Goal: Task Accomplishment & Management: Manage account settings

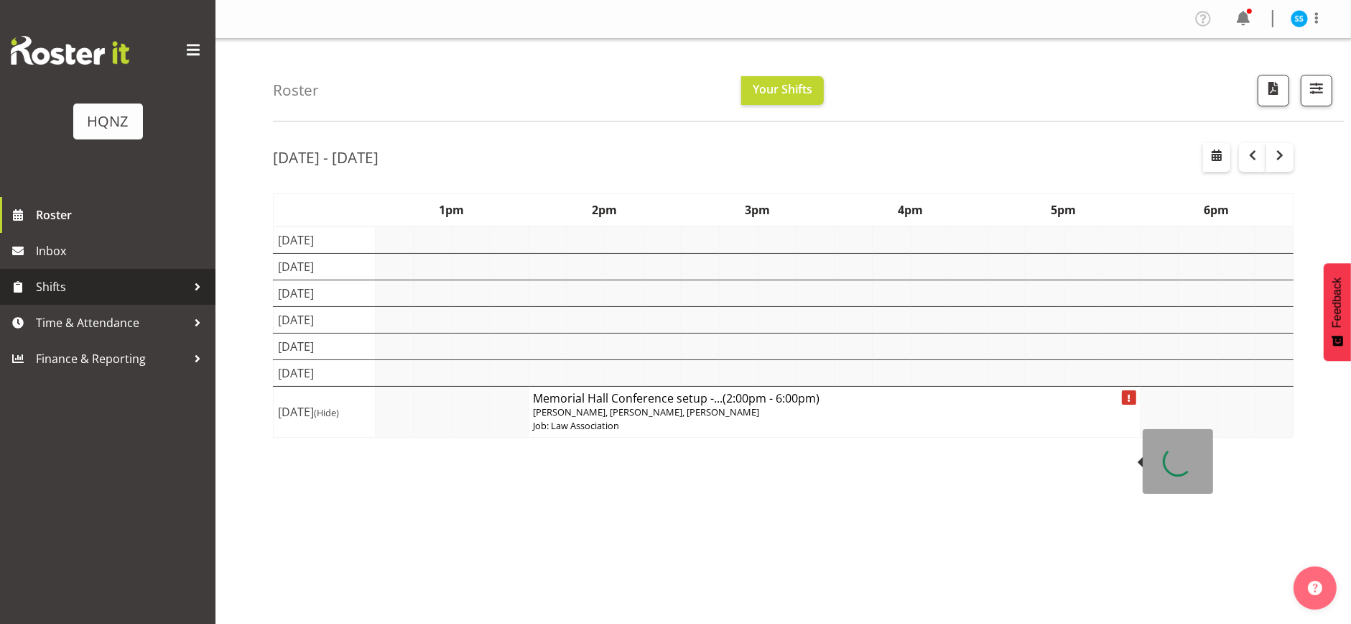
click at [45, 291] on span "Shifts" at bounding box center [111, 287] width 151 height 22
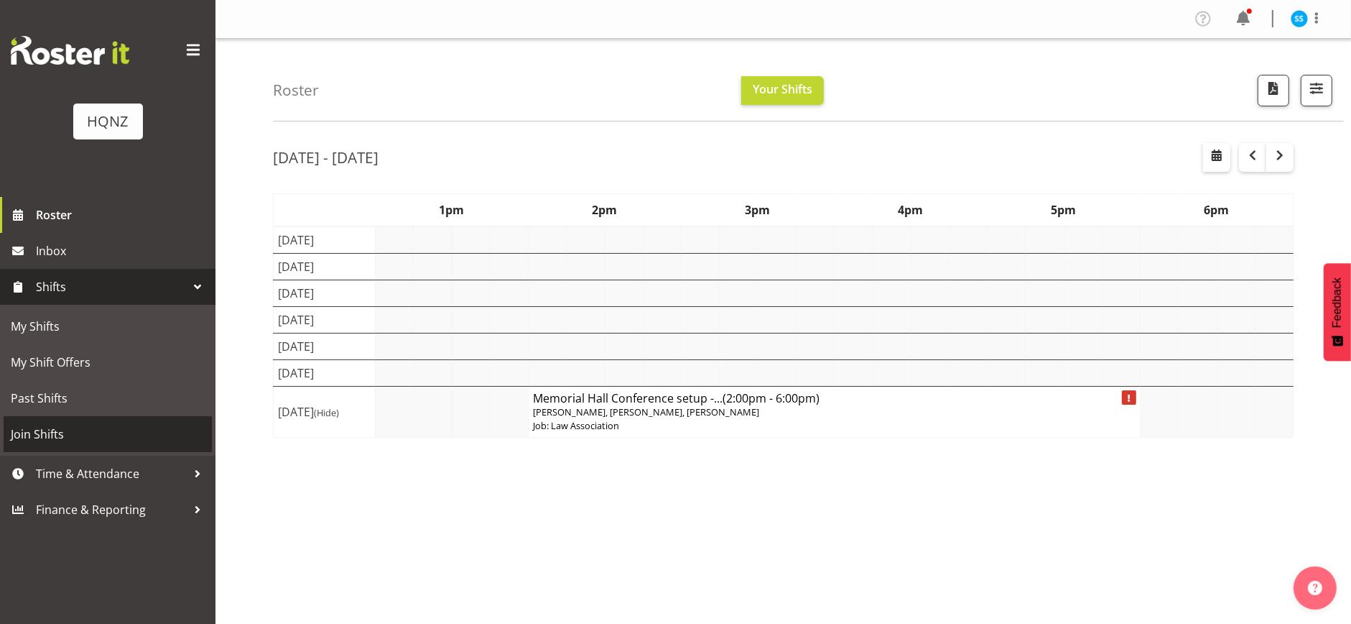
click at [66, 439] on span "Join Shifts" at bounding box center [108, 434] width 194 height 22
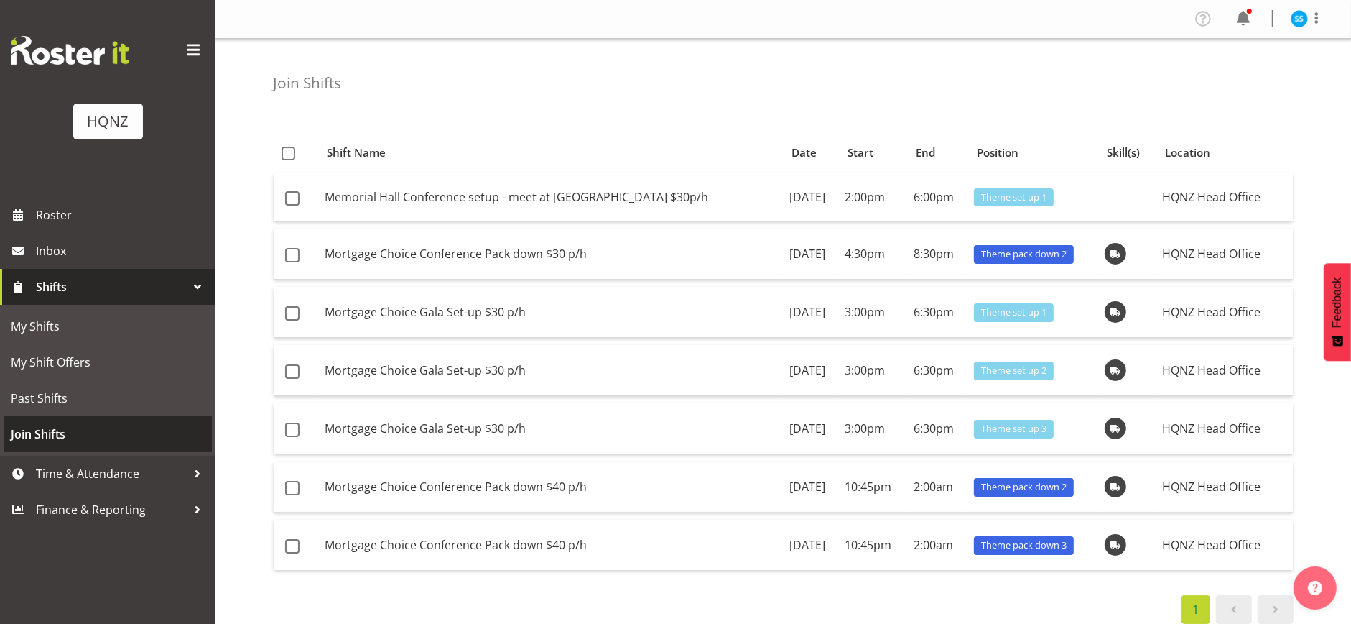
click at [55, 435] on span "Join Shifts" at bounding box center [108, 434] width 194 height 22
click at [80, 426] on span "Join Shifts" at bounding box center [108, 434] width 194 height 22
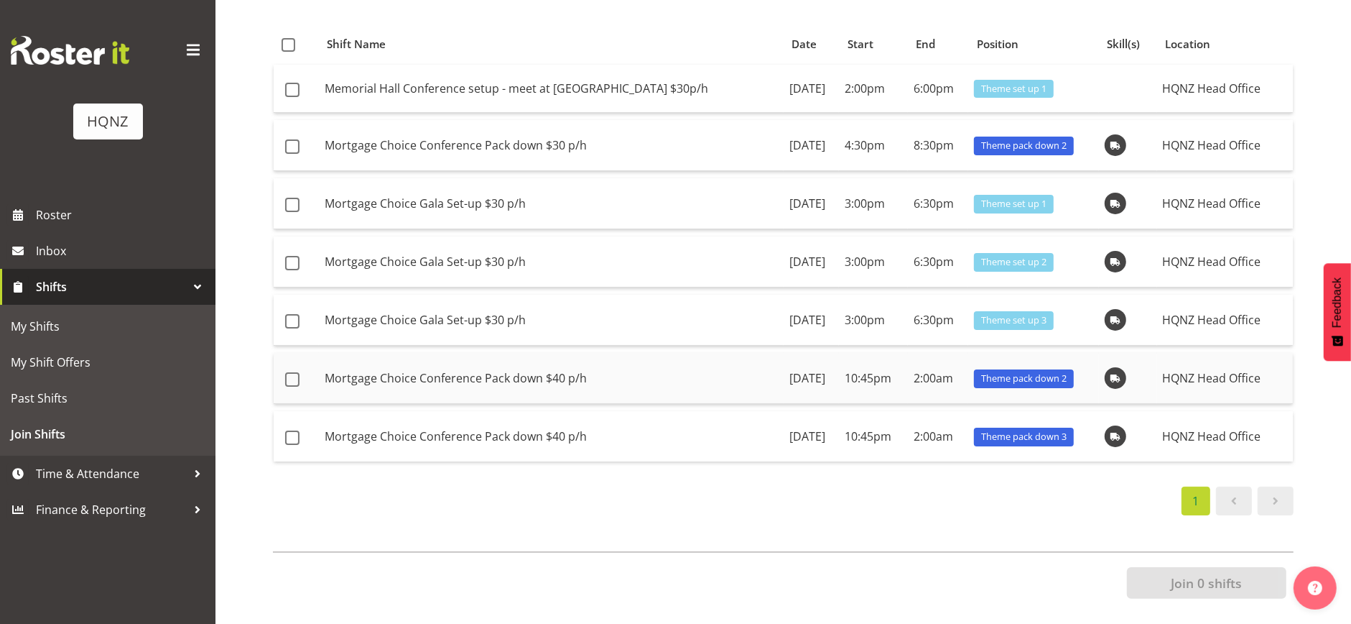
click at [449, 369] on td "Mortgage Choice Conference Pack down $40 p/h" at bounding box center [551, 378] width 465 height 51
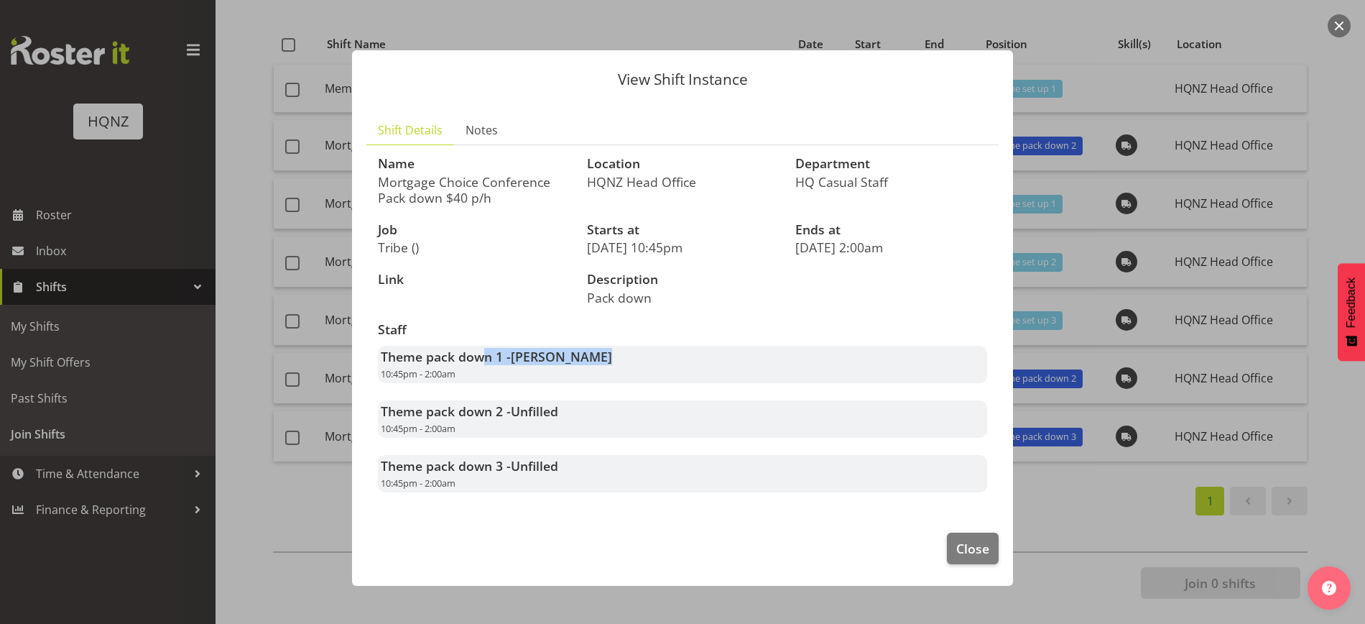
drag, startPoint x: 481, startPoint y: 353, endPoint x: 701, endPoint y: 356, distance: 219.8
click at [701, 356] on div "Theme pack down 1 - Mark Haysmith 10:45pm - 2:00am" at bounding box center [682, 364] width 609 height 37
click at [715, 335] on h3 "Staff" at bounding box center [682, 330] width 609 height 14
drag, startPoint x: 665, startPoint y: 302, endPoint x: 584, endPoint y: 288, distance: 81.6
click at [584, 288] on div "Description Pack down" at bounding box center [734, 289] width 313 height 50
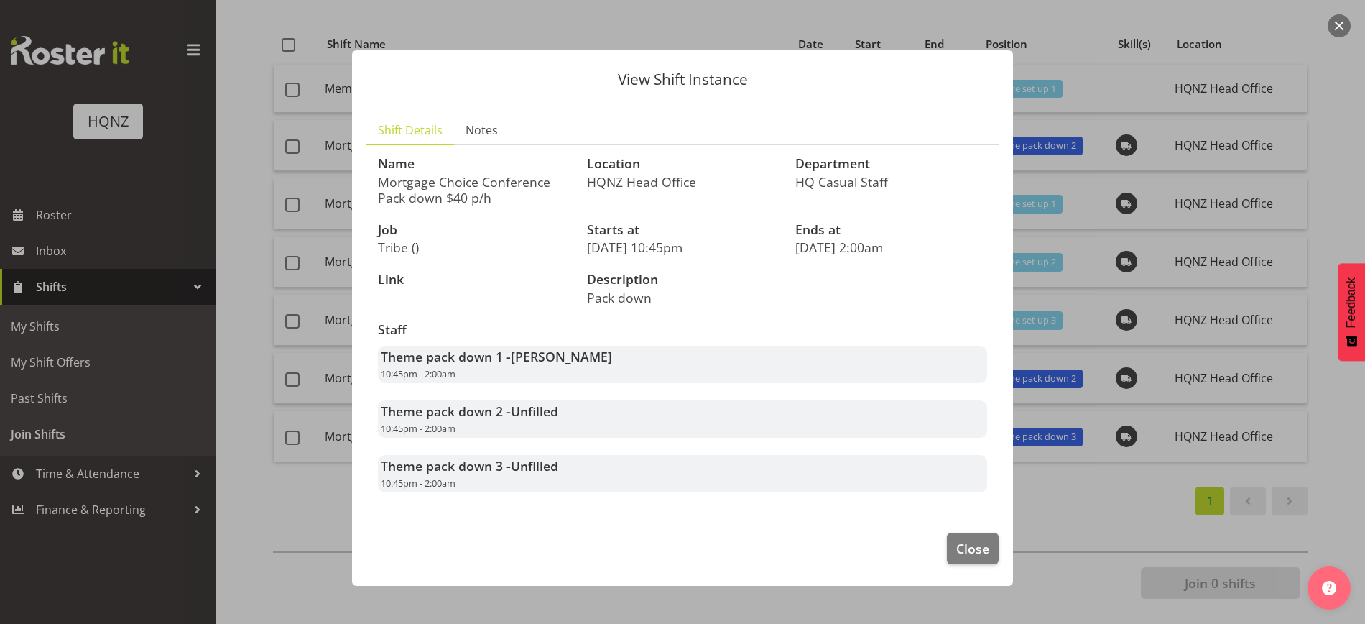
click at [636, 201] on div "Location HQNZ Head Office" at bounding box center [682, 181] width 209 height 66
drag, startPoint x: 381, startPoint y: 422, endPoint x: 462, endPoint y: 425, distance: 80.5
click at [462, 425] on div "Theme pack down 2 - Unfilled 10:45pm - 2:00am" at bounding box center [682, 418] width 609 height 37
drag, startPoint x: 925, startPoint y: 251, endPoint x: 571, endPoint y: 254, distance: 354.2
click at [571, 254] on div "Name Mortgage Choice Conference Pack down $40 p/h Location HQNZ Head Office Dep…" at bounding box center [682, 324] width 626 height 353
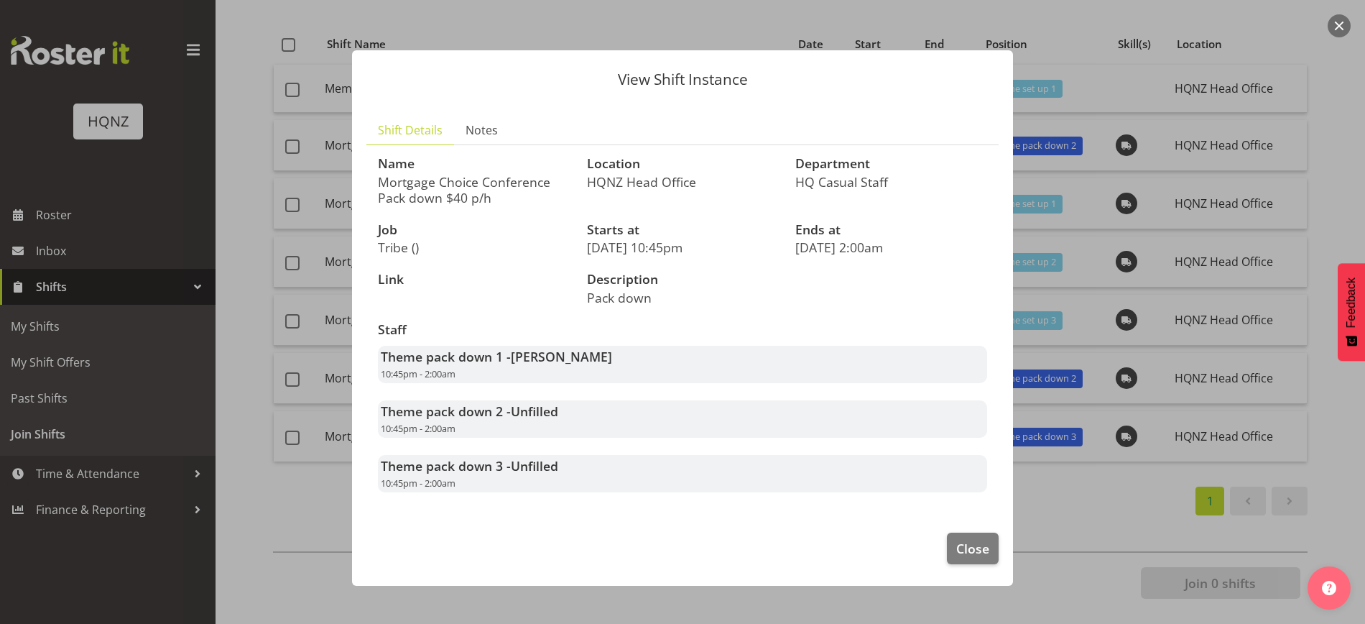
click at [853, 315] on div "Staff Theme pack down 1 - Mark Haysmith 10:45pm - 2:00am Theme pack down 2 - Un…" at bounding box center [682, 407] width 626 height 187
drag, startPoint x: 802, startPoint y: 255, endPoint x: 885, endPoint y: 251, distance: 82.7
click at [885, 251] on p "17th October 2:00am" at bounding box center [891, 247] width 192 height 16
click at [892, 302] on div "Name Mortgage Choice Conference Pack down $40 p/h Location HQNZ Head Office Dep…" at bounding box center [682, 324] width 626 height 353
click at [965, 553] on span "Close" at bounding box center [972, 548] width 33 height 19
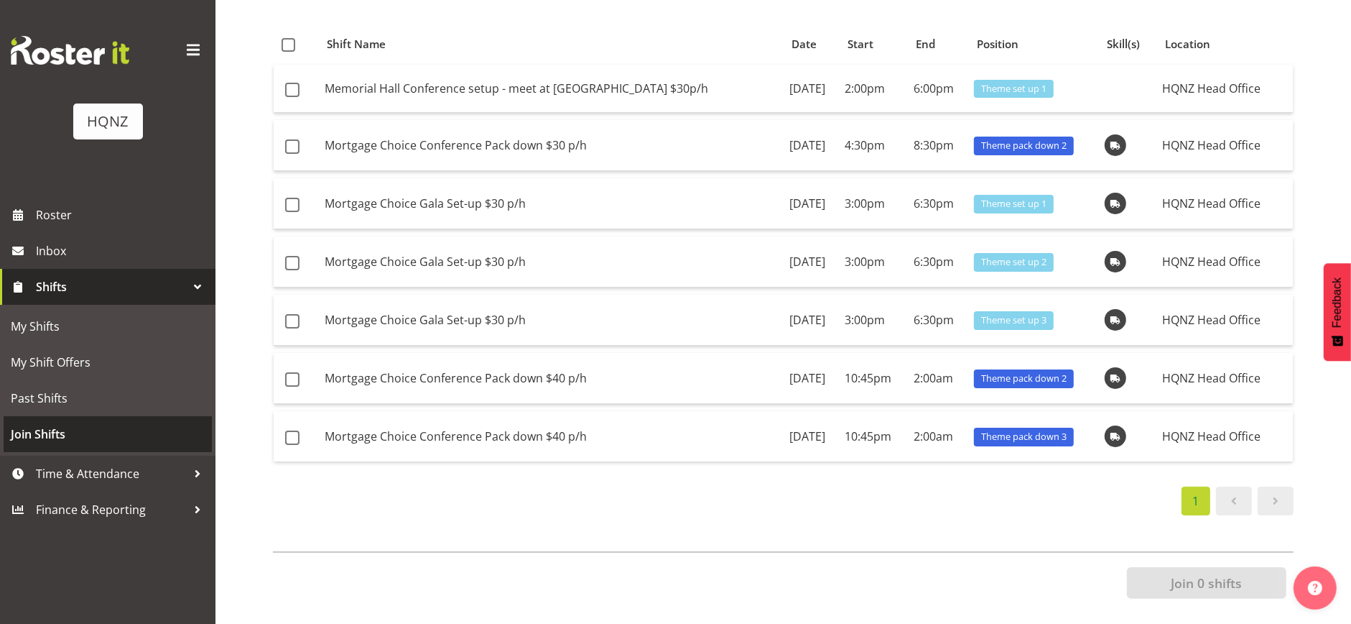
click at [37, 442] on span "Join Shifts" at bounding box center [108, 434] width 194 height 22
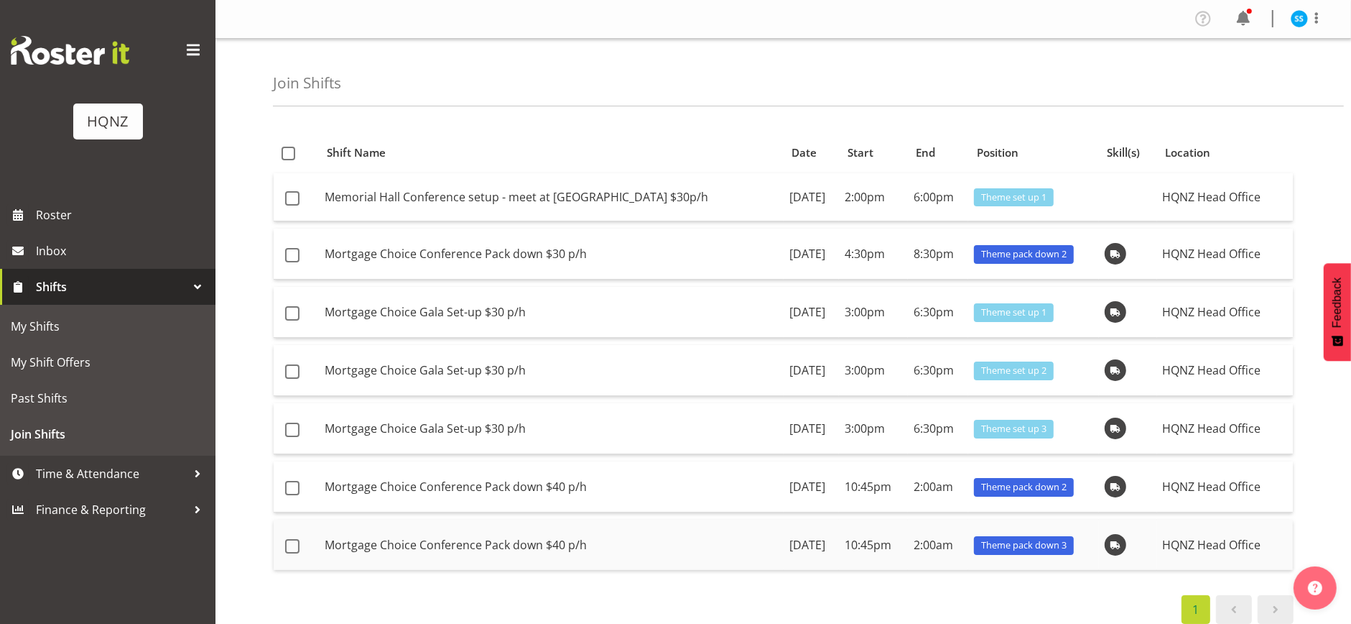
scroll to position [123, 0]
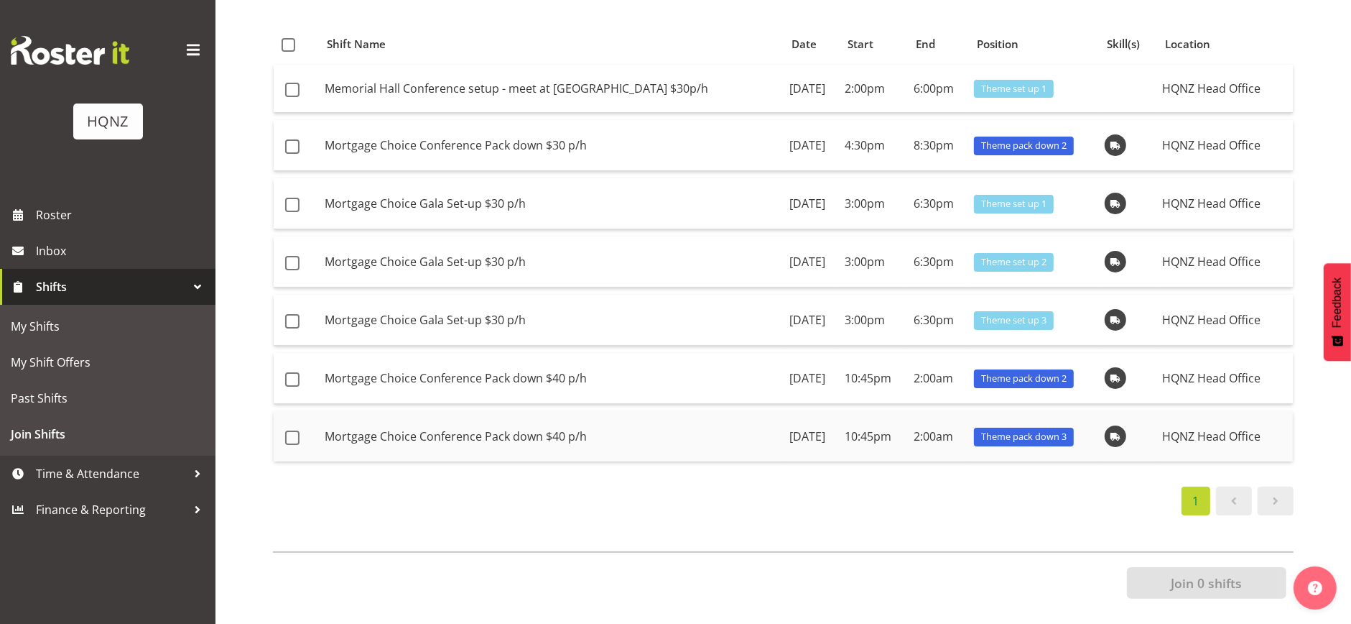
click at [1117, 427] on span at bounding box center [1115, 435] width 17 height 17
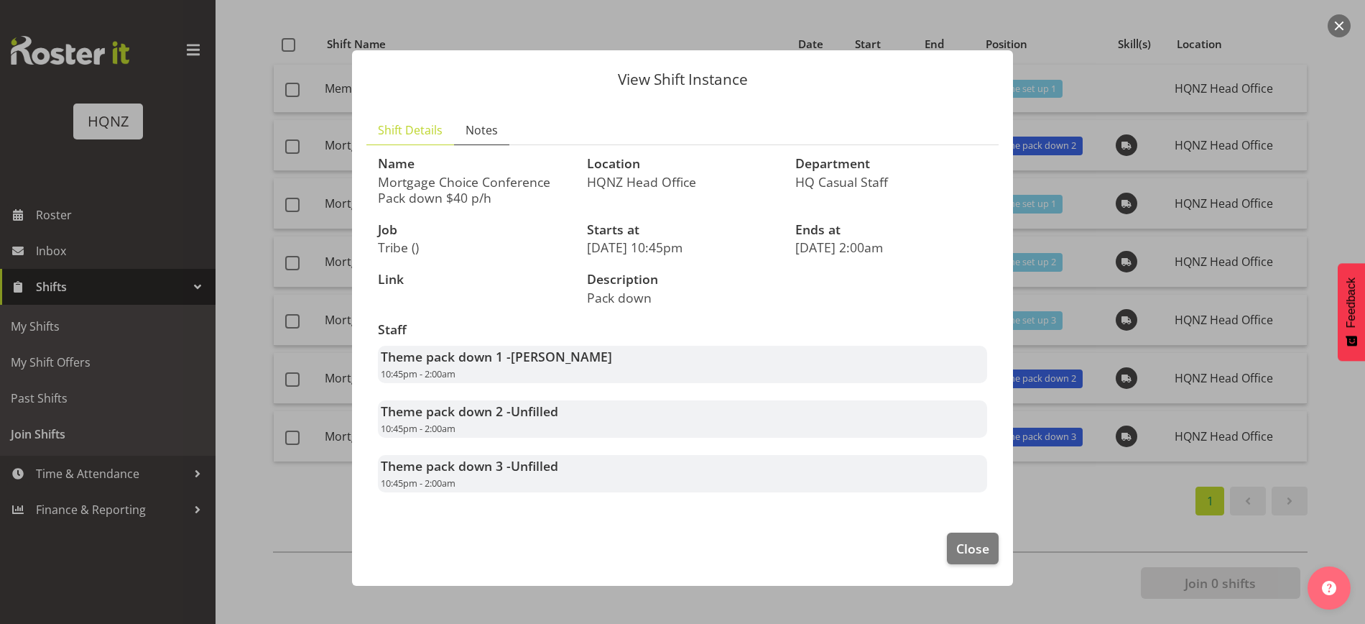
click at [490, 133] on span "Notes" at bounding box center [482, 129] width 32 height 17
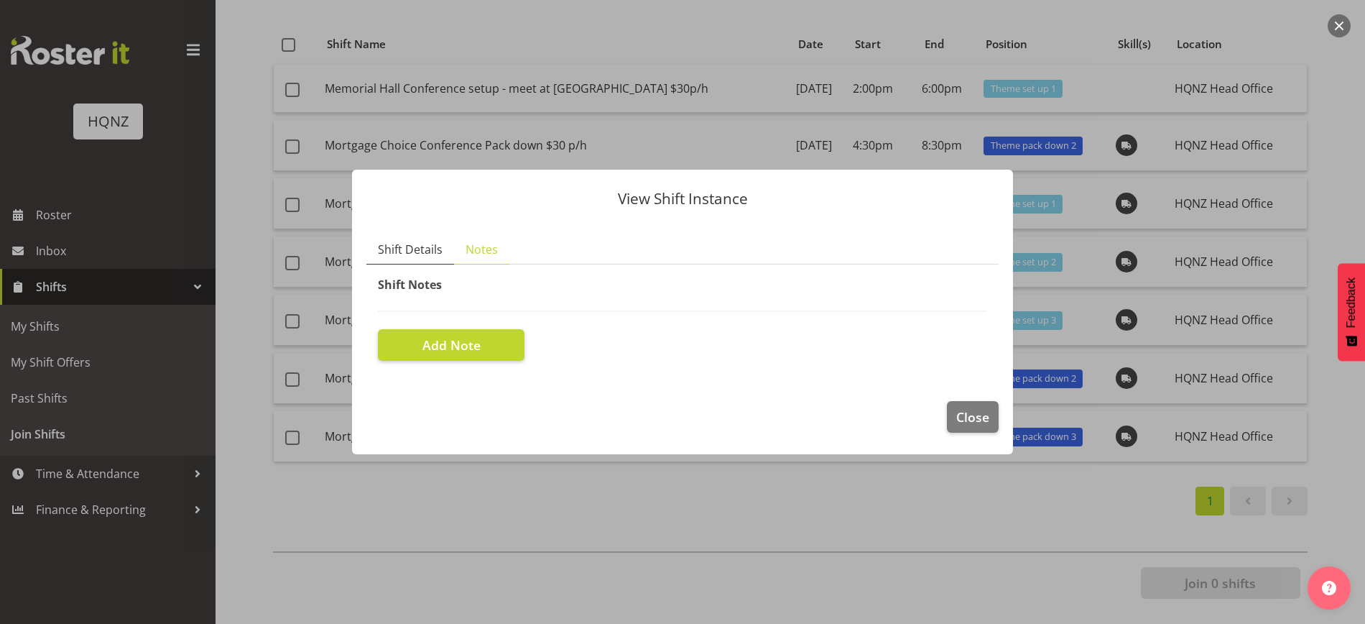
click at [410, 235] on link "Shift Details" at bounding box center [410, 249] width 88 height 29
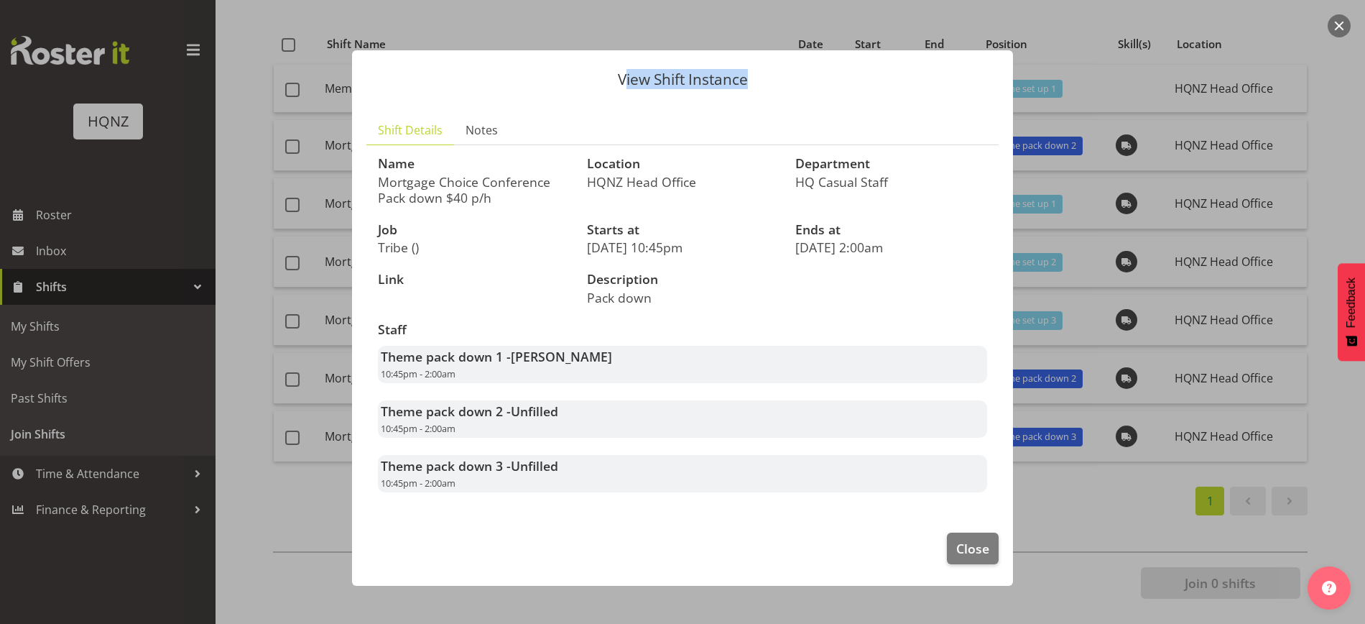
drag, startPoint x: 623, startPoint y: 76, endPoint x: 767, endPoint y: 91, distance: 145.1
click at [767, 91] on header "View Shift Instance" at bounding box center [682, 75] width 661 height 51
click at [465, 164] on h3 "Name" at bounding box center [474, 164] width 192 height 14
click at [954, 550] on button "Close" at bounding box center [973, 548] width 52 height 32
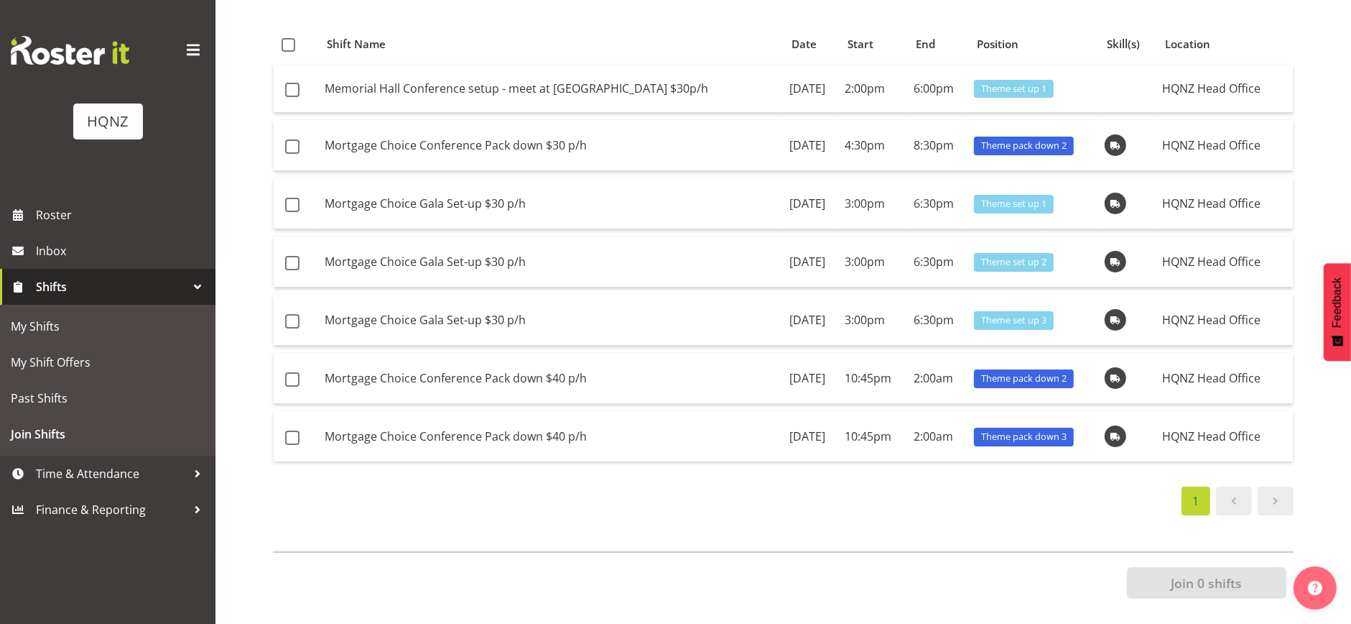
click at [103, 133] on div "HQNZ" at bounding box center [108, 121] width 70 height 36
click at [116, 116] on div "HQNZ" at bounding box center [108, 122] width 41 height 22
click at [174, 54] on div at bounding box center [108, 50] width 194 height 29
click at [198, 50] on span at bounding box center [193, 50] width 23 height 23
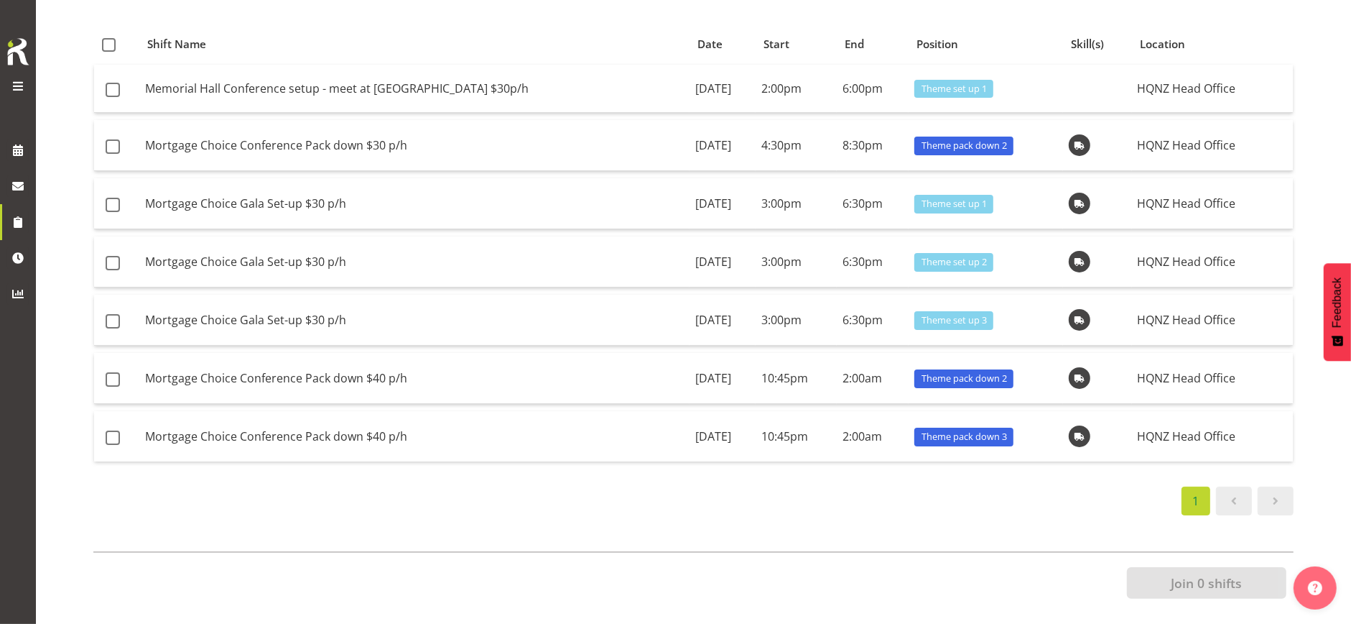
click at [16, 86] on span at bounding box center [17, 86] width 17 height 17
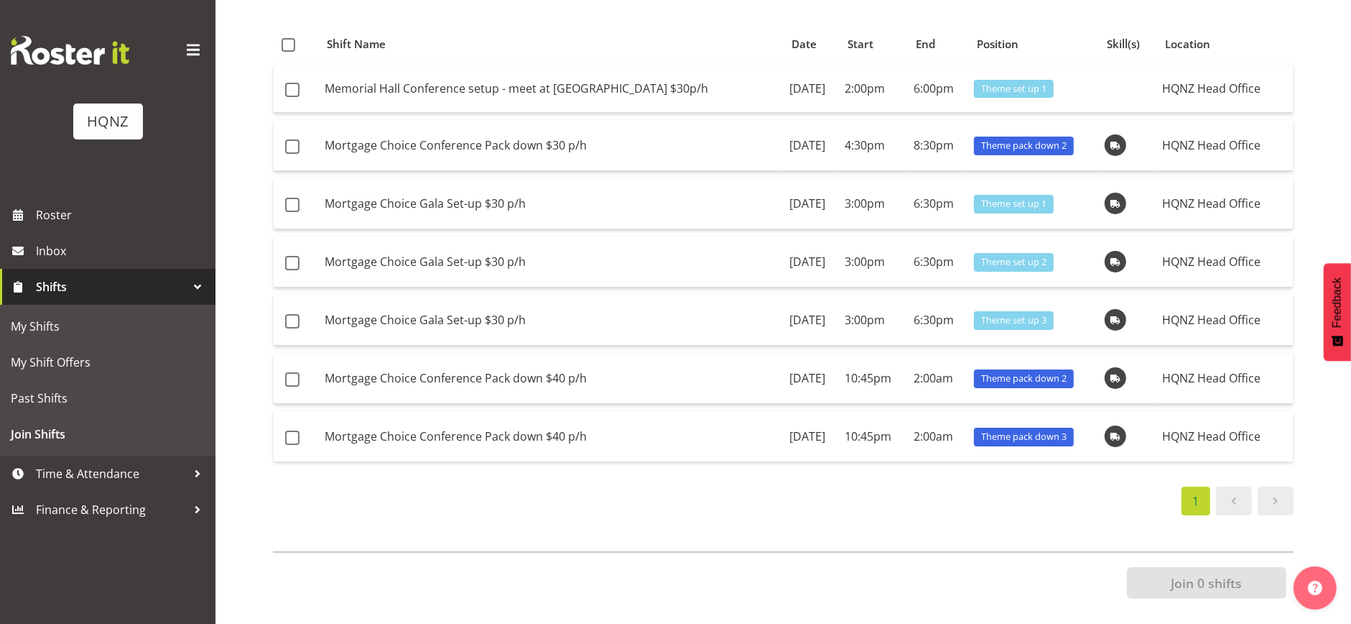
click at [52, 52] on img at bounding box center [70, 50] width 119 height 29
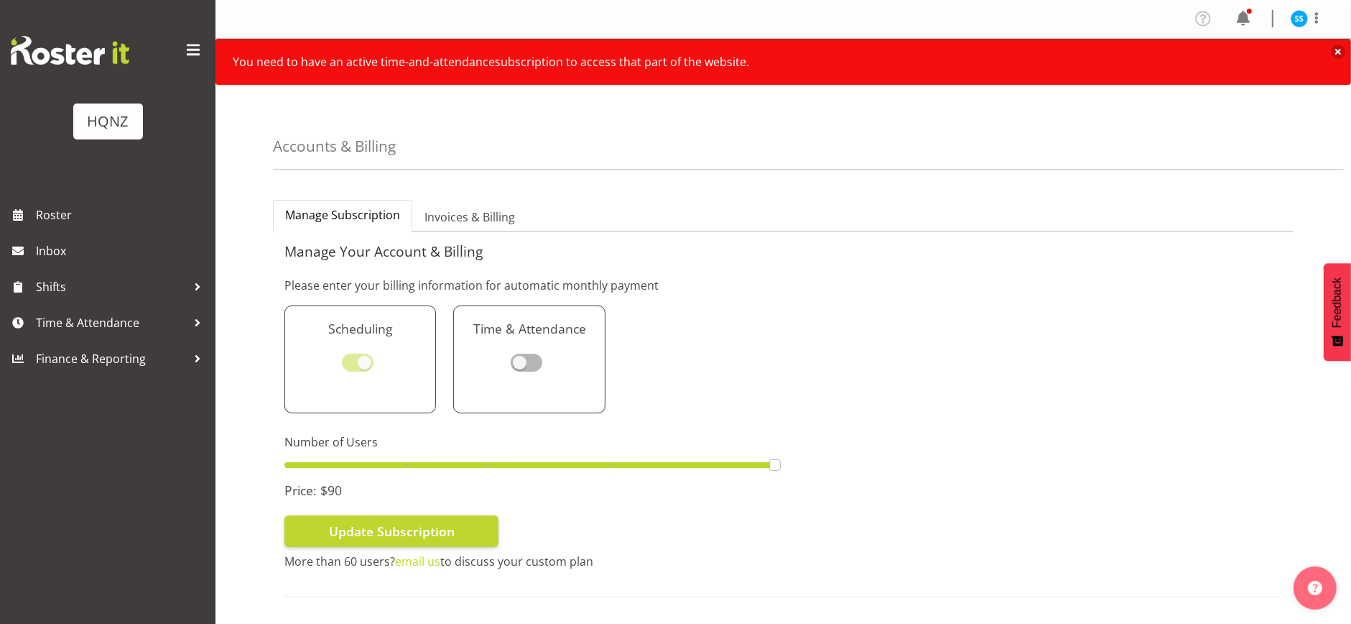
click at [351, 218] on span "Manage Subscription" at bounding box center [342, 214] width 115 height 17
click at [443, 209] on span "Invoices & Billing" at bounding box center [470, 216] width 91 height 17
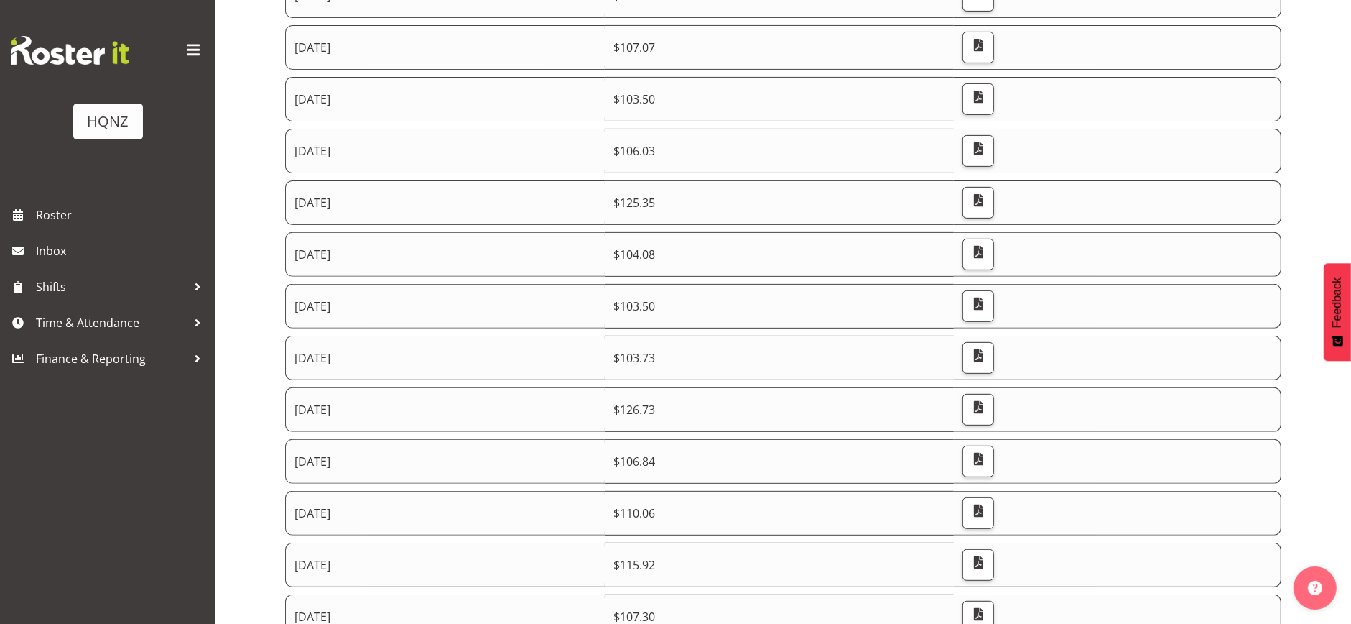
scroll to position [511, 0]
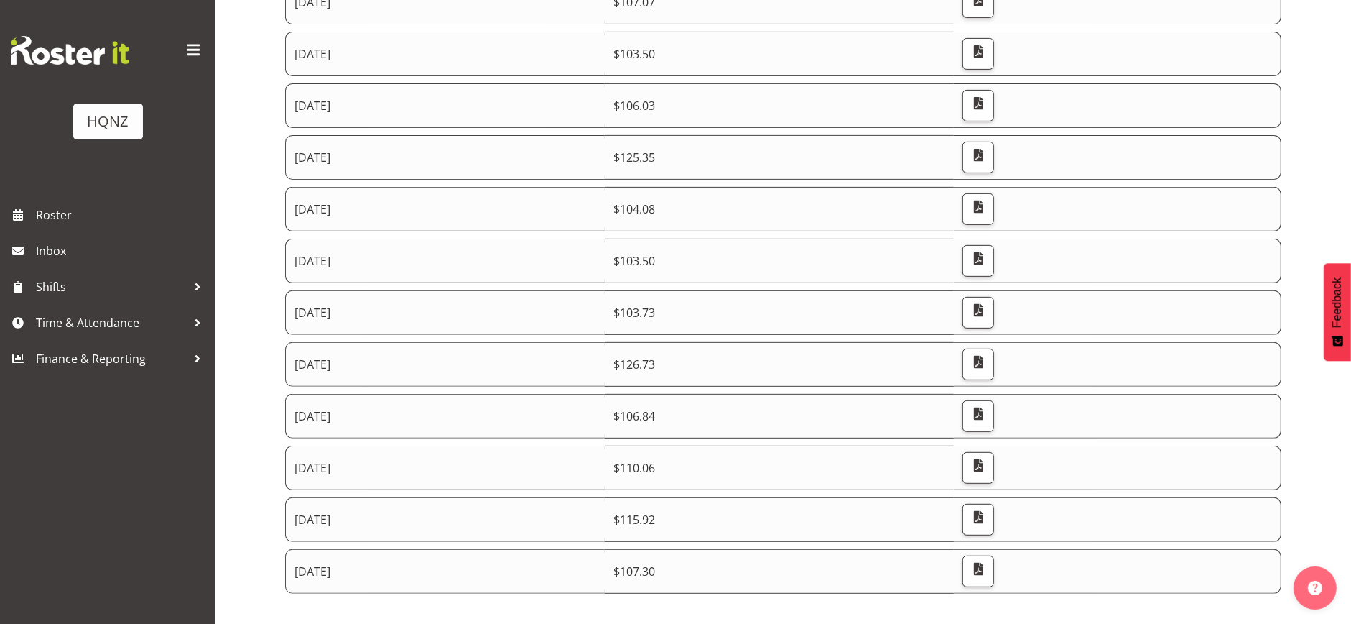
click at [511, 550] on td "[DATE]" at bounding box center [445, 571] width 320 height 45
click at [507, 516] on td "[DATE]" at bounding box center [445, 519] width 320 height 45
click at [988, 508] on span "button" at bounding box center [978, 517] width 19 height 19
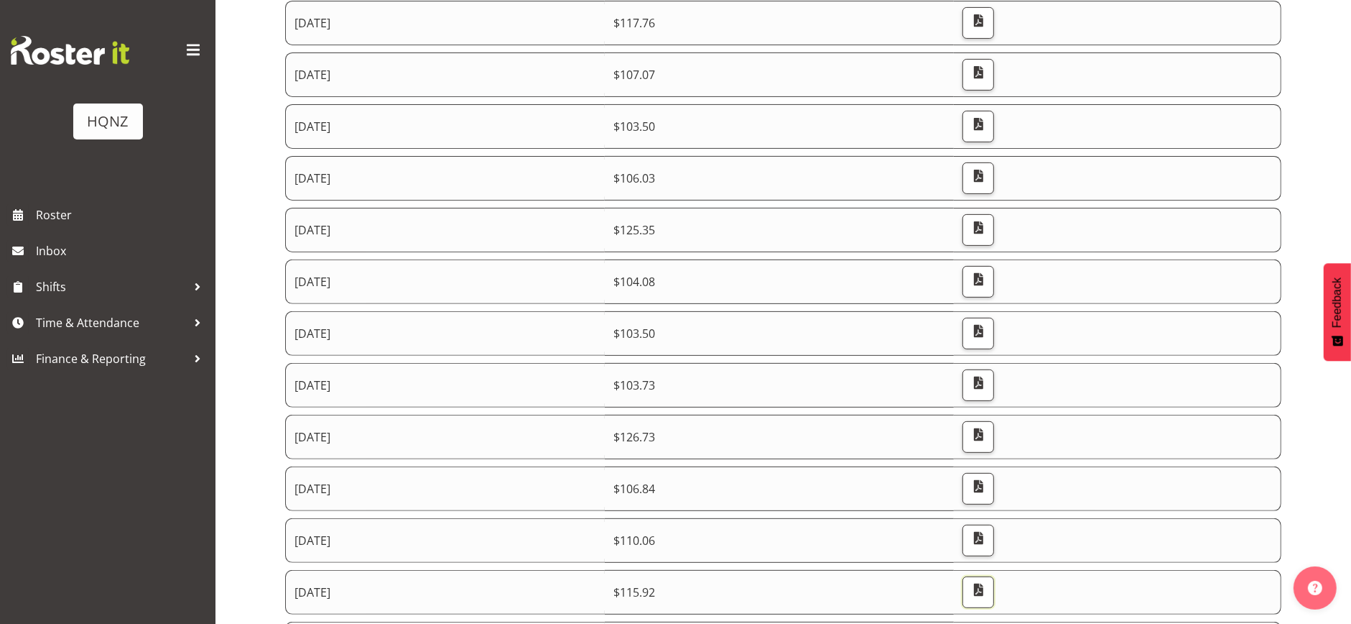
scroll to position [0, 0]
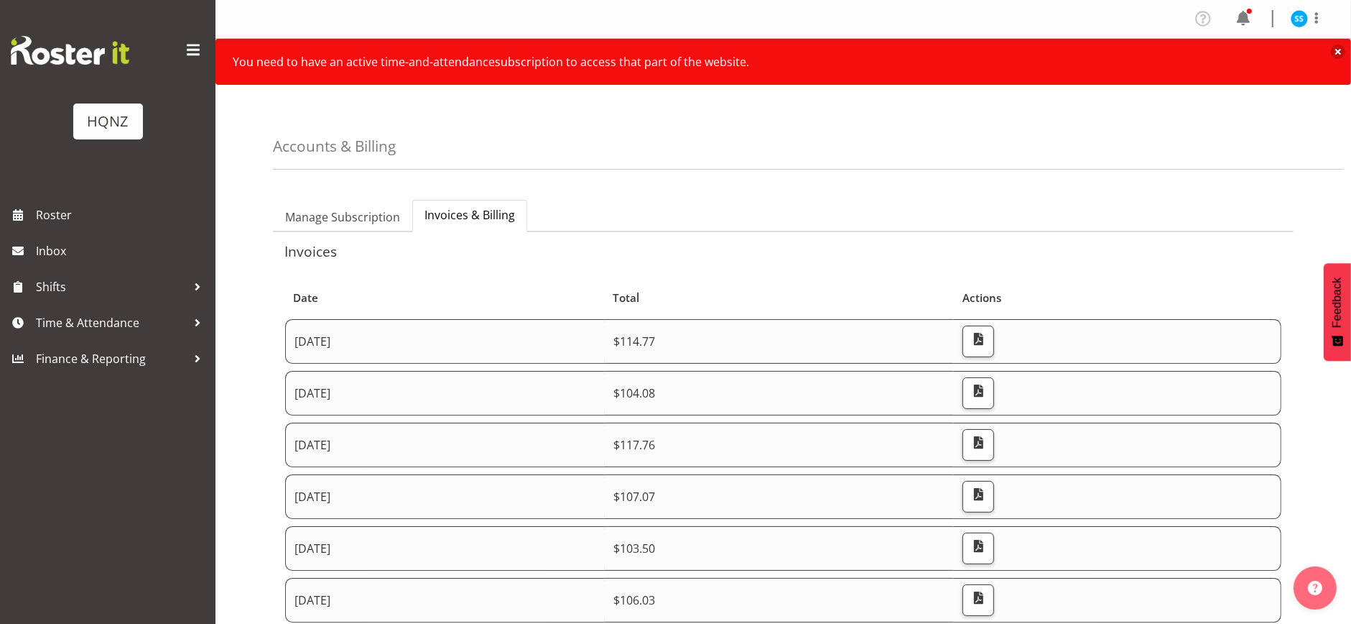
click at [374, 336] on td "[DATE]" at bounding box center [445, 341] width 320 height 45
click at [988, 341] on span "button" at bounding box center [978, 339] width 19 height 19
click at [471, 212] on span "Invoices & Billing" at bounding box center [470, 214] width 91 height 17
click at [371, 210] on span "Manage Subscription" at bounding box center [342, 216] width 115 height 17
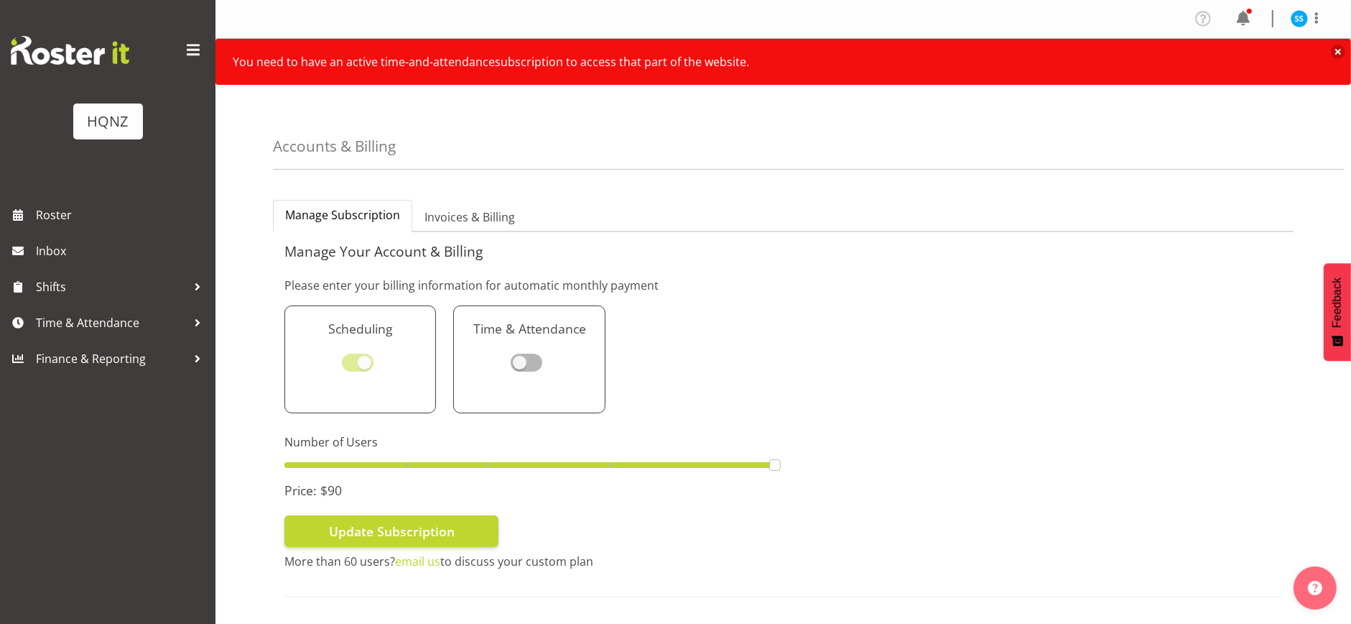
click at [54, 55] on img at bounding box center [70, 50] width 119 height 29
click at [55, 55] on img at bounding box center [70, 50] width 119 height 29
click at [1310, 11] on span at bounding box center [1316, 17] width 17 height 17
click at [1246, 79] on link "Log Out" at bounding box center [1256, 75] width 138 height 26
